Goal: Information Seeking & Learning: Learn about a topic

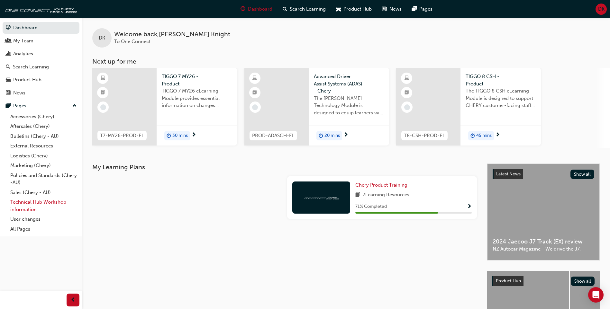
click at [36, 201] on link "Technical Hub Workshop information" at bounding box center [44, 205] width 72 height 17
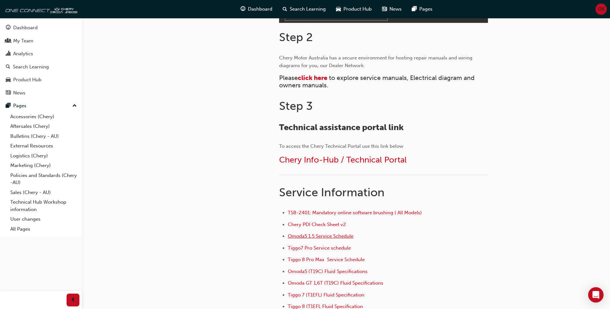
scroll to position [322, 0]
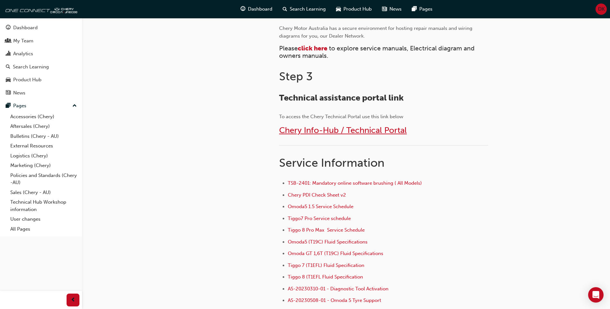
click at [334, 128] on span "Chery Info-Hub / Technical Portal" at bounding box center [343, 130] width 128 height 10
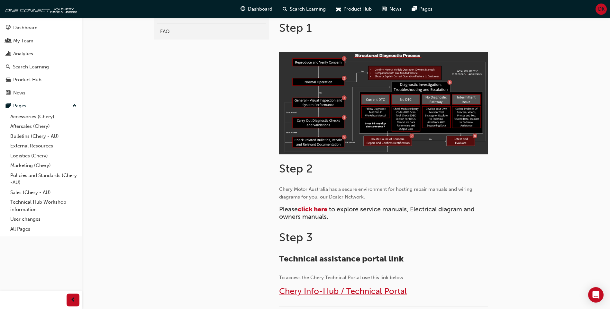
scroll to position [161, 0]
